Goal: Information Seeking & Learning: Learn about a topic

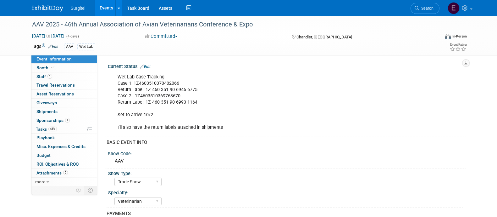
select select "Trade Show"
select select "Veterinarian"
select select "Rewards - 12003"
select select "No"
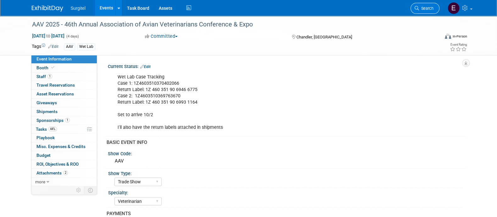
click at [424, 8] on span "Search" at bounding box center [426, 8] width 14 height 5
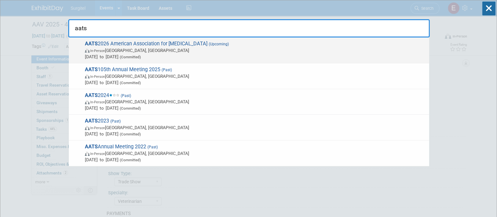
type input "aats"
click at [368, 43] on span "AATS 2026 American Association for [MEDICAL_DATA] (Upcoming) In-Person [GEOGRAP…" at bounding box center [254, 50] width 343 height 19
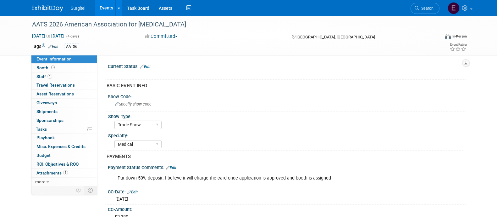
select select "Trade Show"
select select "Medical"
select select "Rewards - 12003"
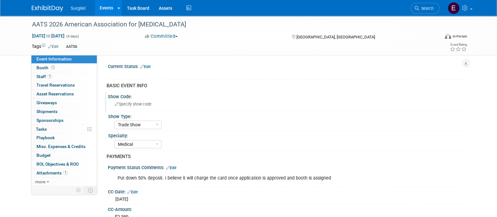
click at [186, 92] on div "Show Code:" at bounding box center [287, 96] width 358 height 8
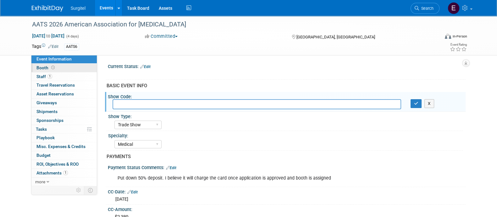
click at [82, 66] on link "Booth" at bounding box center [63, 68] width 65 height 8
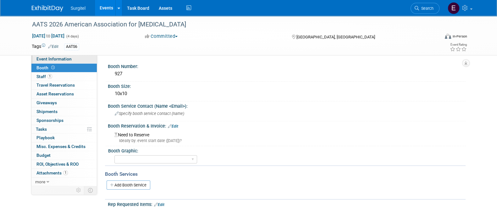
click at [81, 58] on link "Event Information" at bounding box center [63, 59] width 65 height 8
select select "Trade Show"
select select "Medical"
select select "Rewards - 12003"
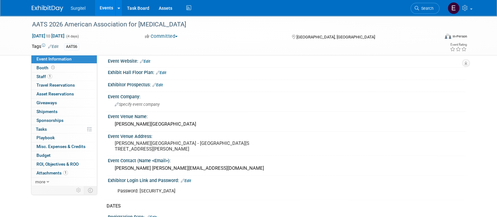
scroll to position [162, 0]
